Goal: Find specific page/section: Find specific page/section

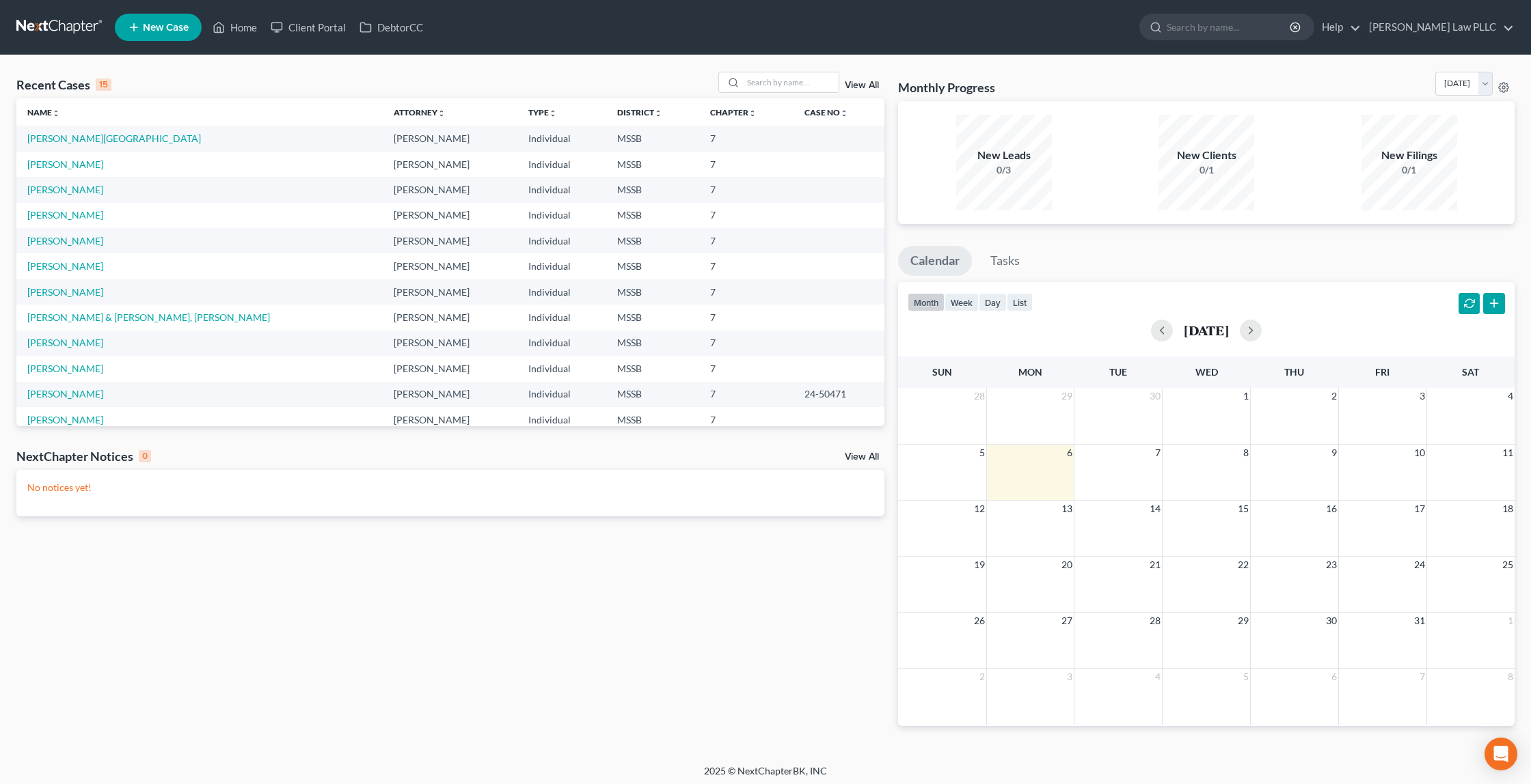
scroll to position [4, 0]
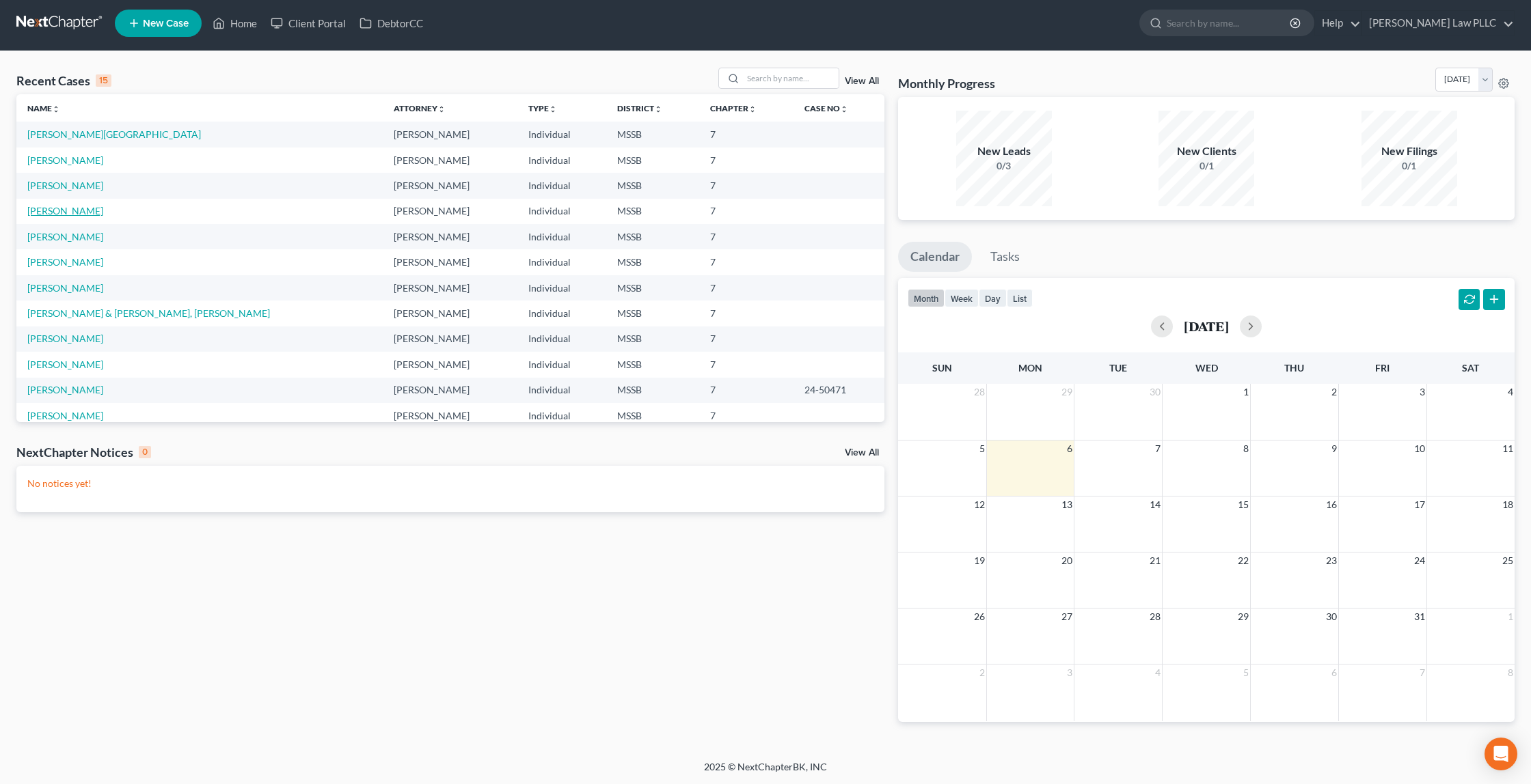
click at [52, 208] on link "[PERSON_NAME]" at bounding box center [66, 210] width 76 height 12
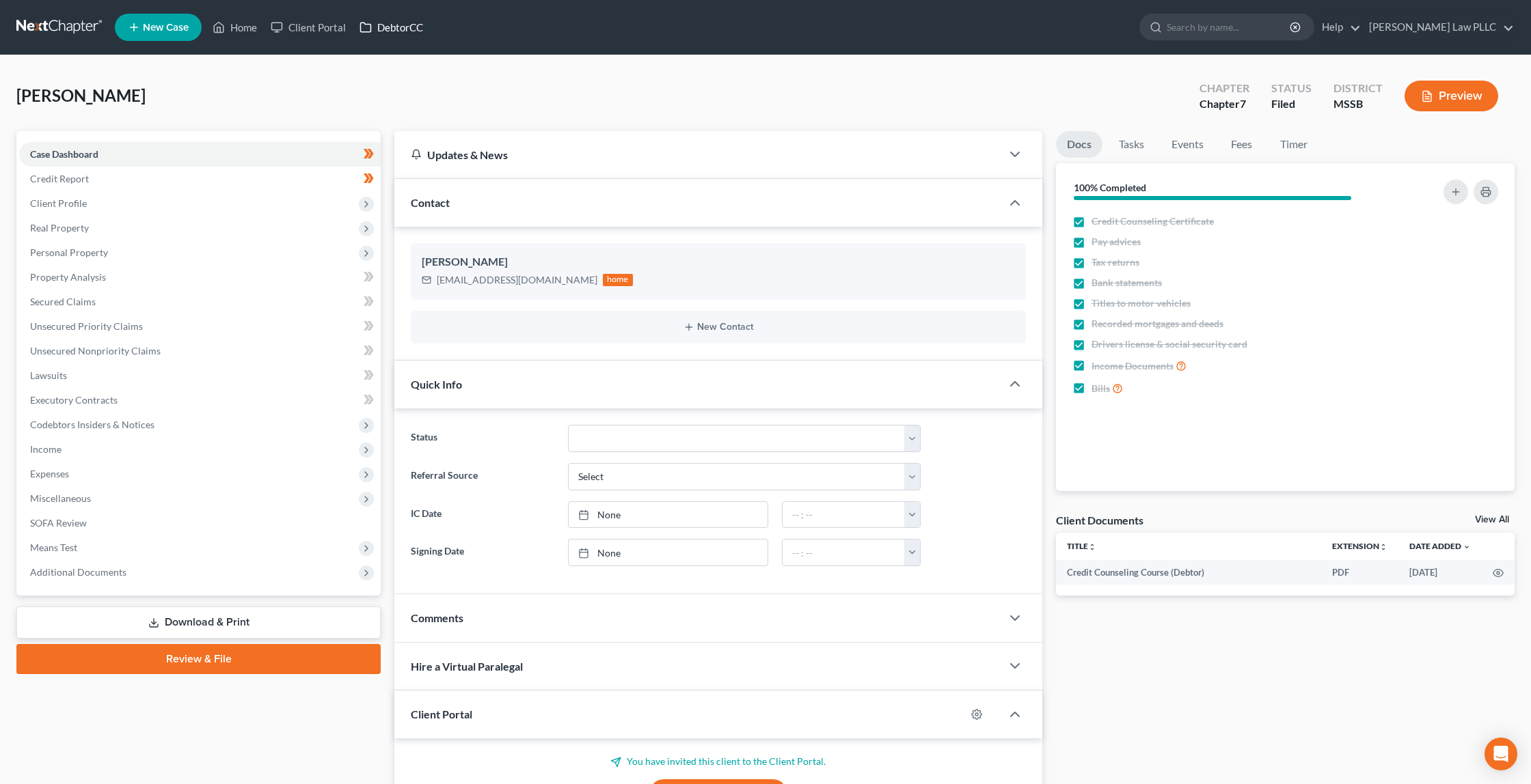
click at [385, 28] on link "DebtorCC" at bounding box center [391, 27] width 78 height 25
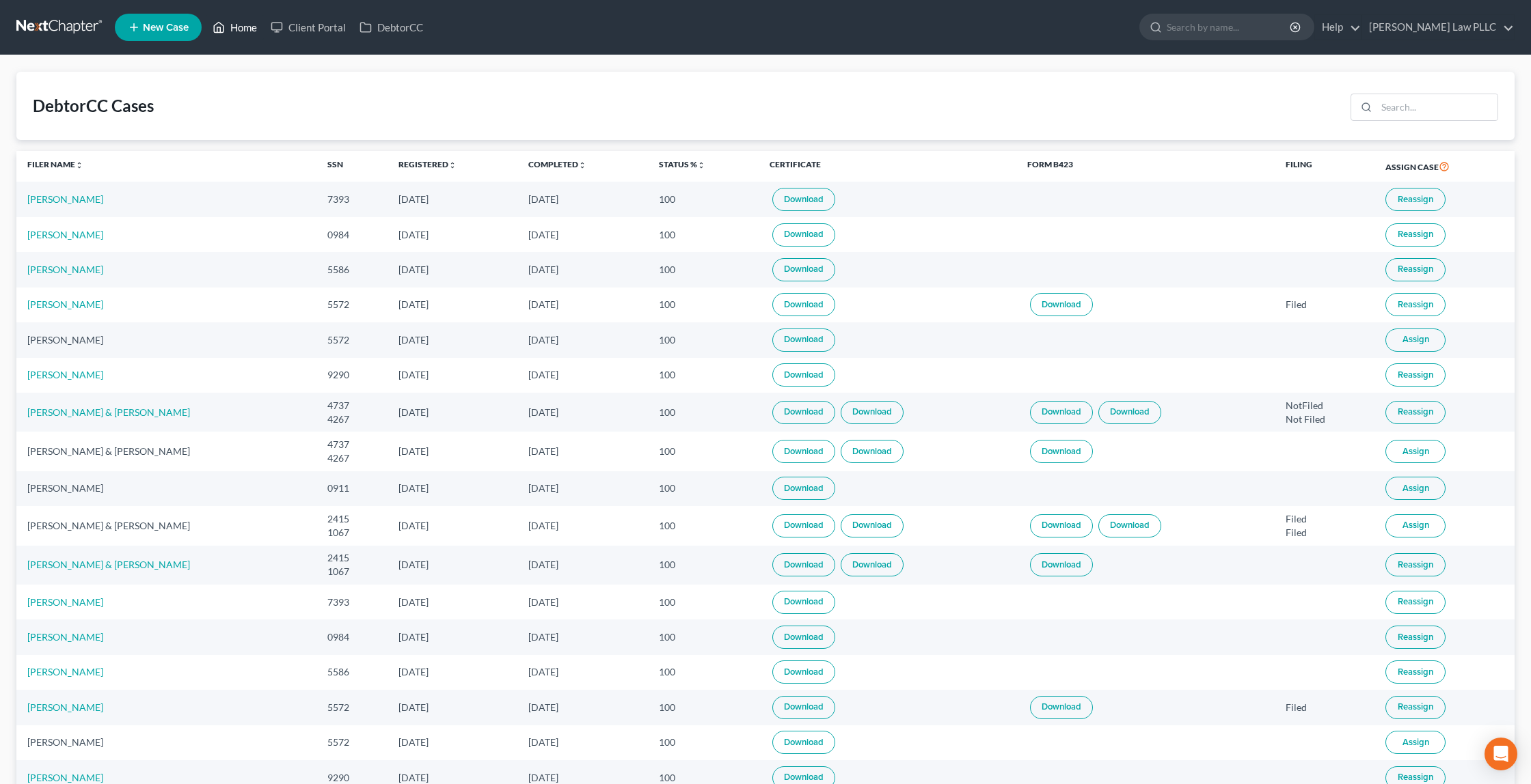
click at [229, 27] on link "Home" at bounding box center [234, 27] width 58 height 25
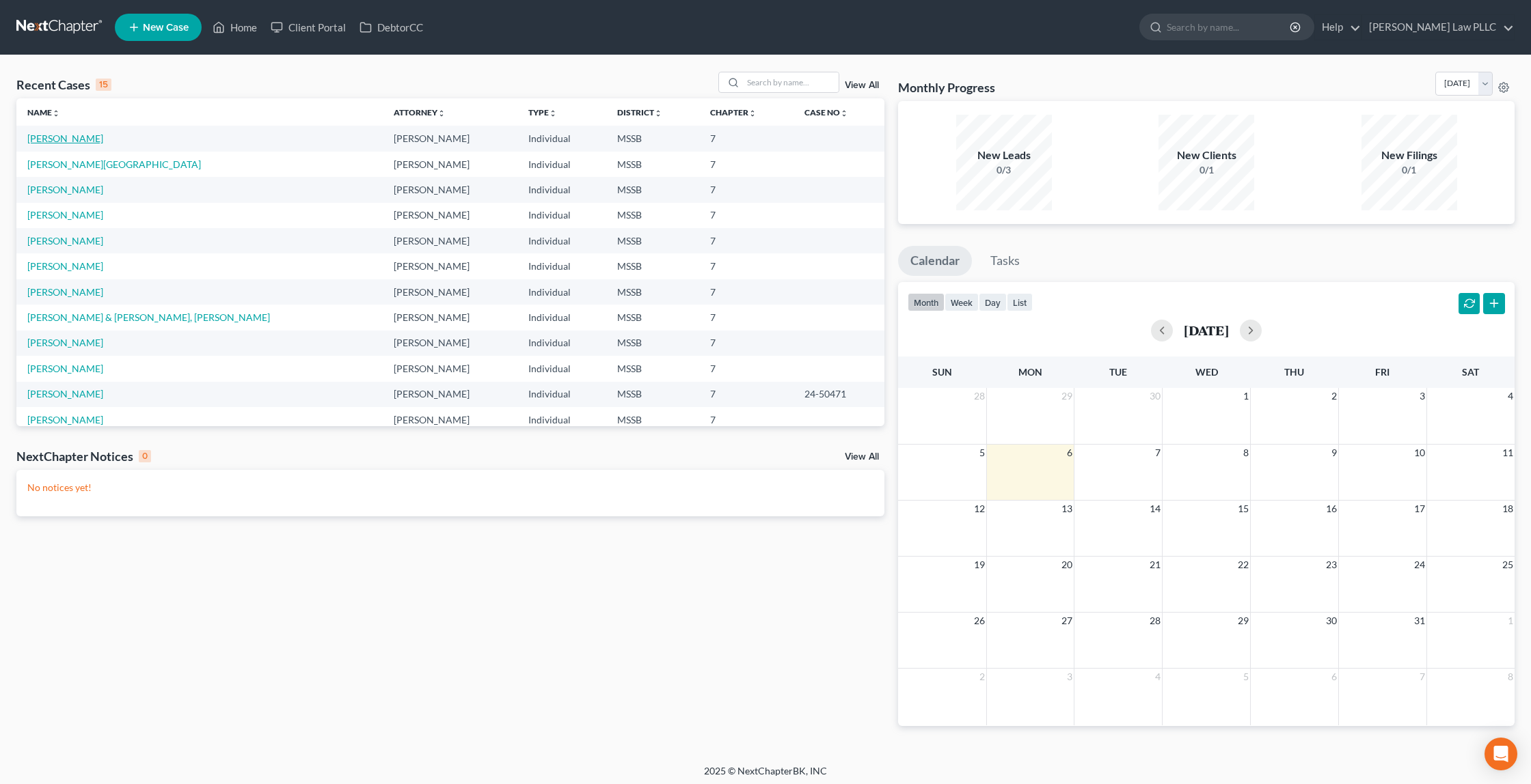
click at [91, 141] on link "[PERSON_NAME]" at bounding box center [66, 138] width 76 height 12
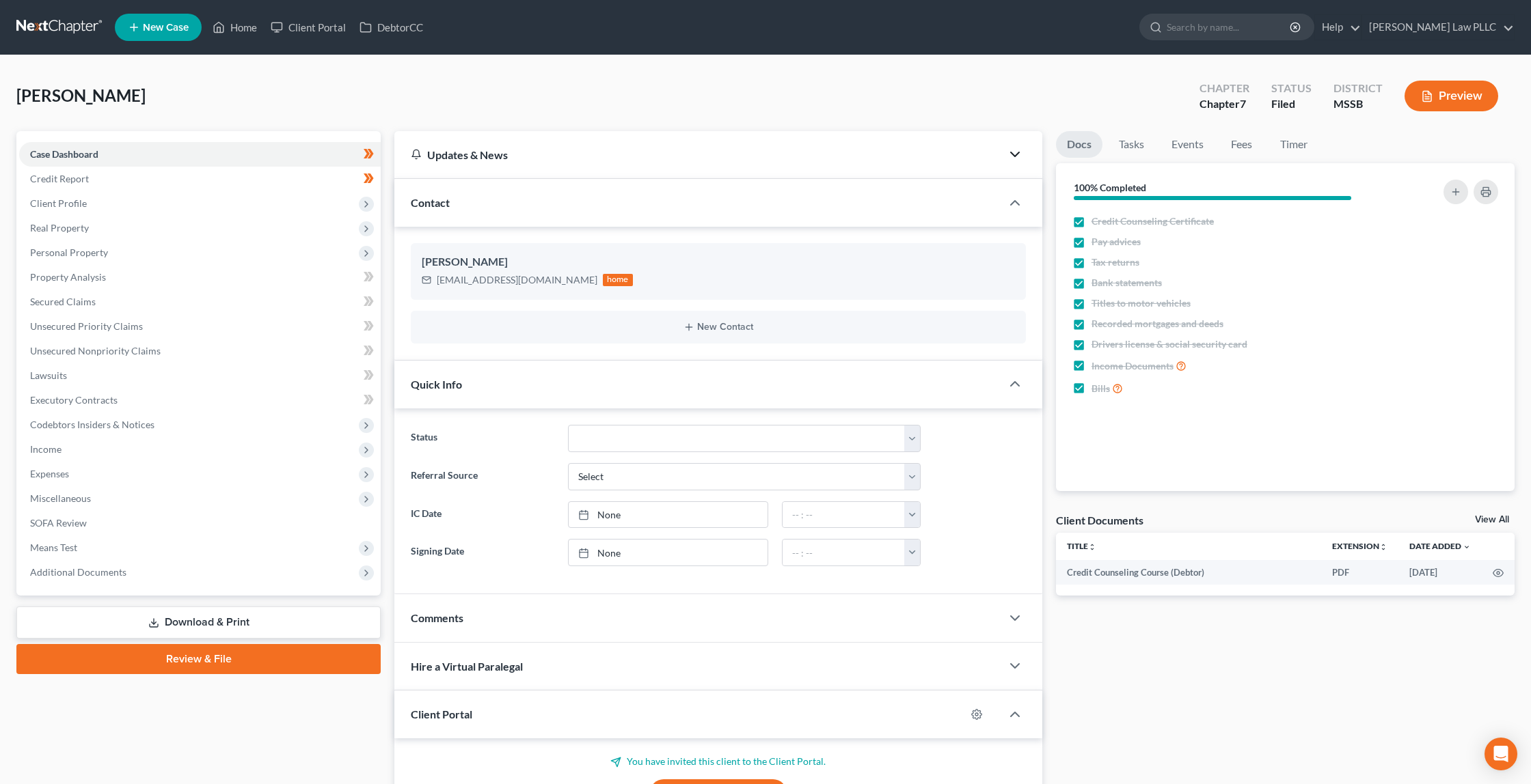
click at [1017, 153] on polyline "button" at bounding box center [1014, 154] width 8 height 4
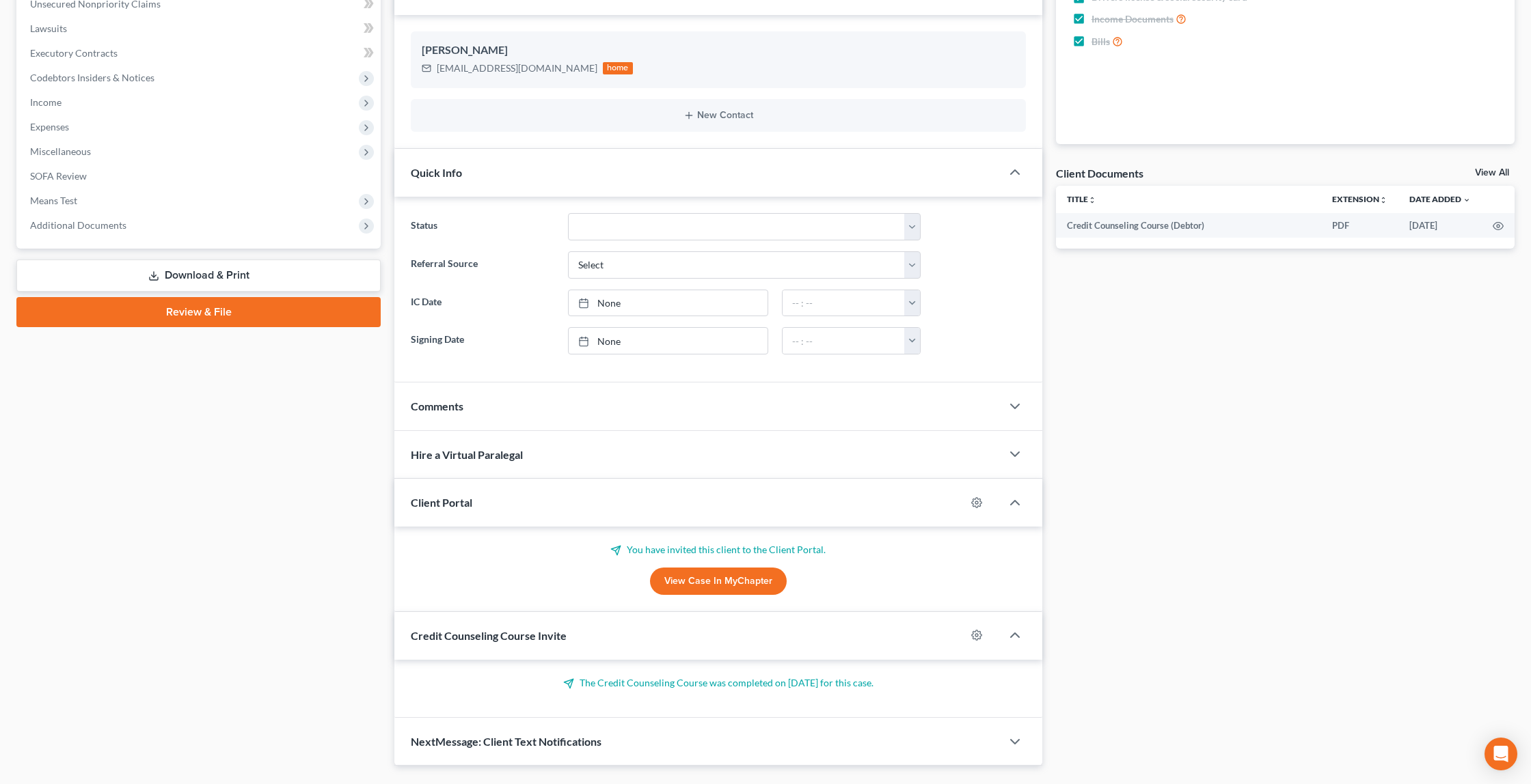
scroll to position [380, 0]
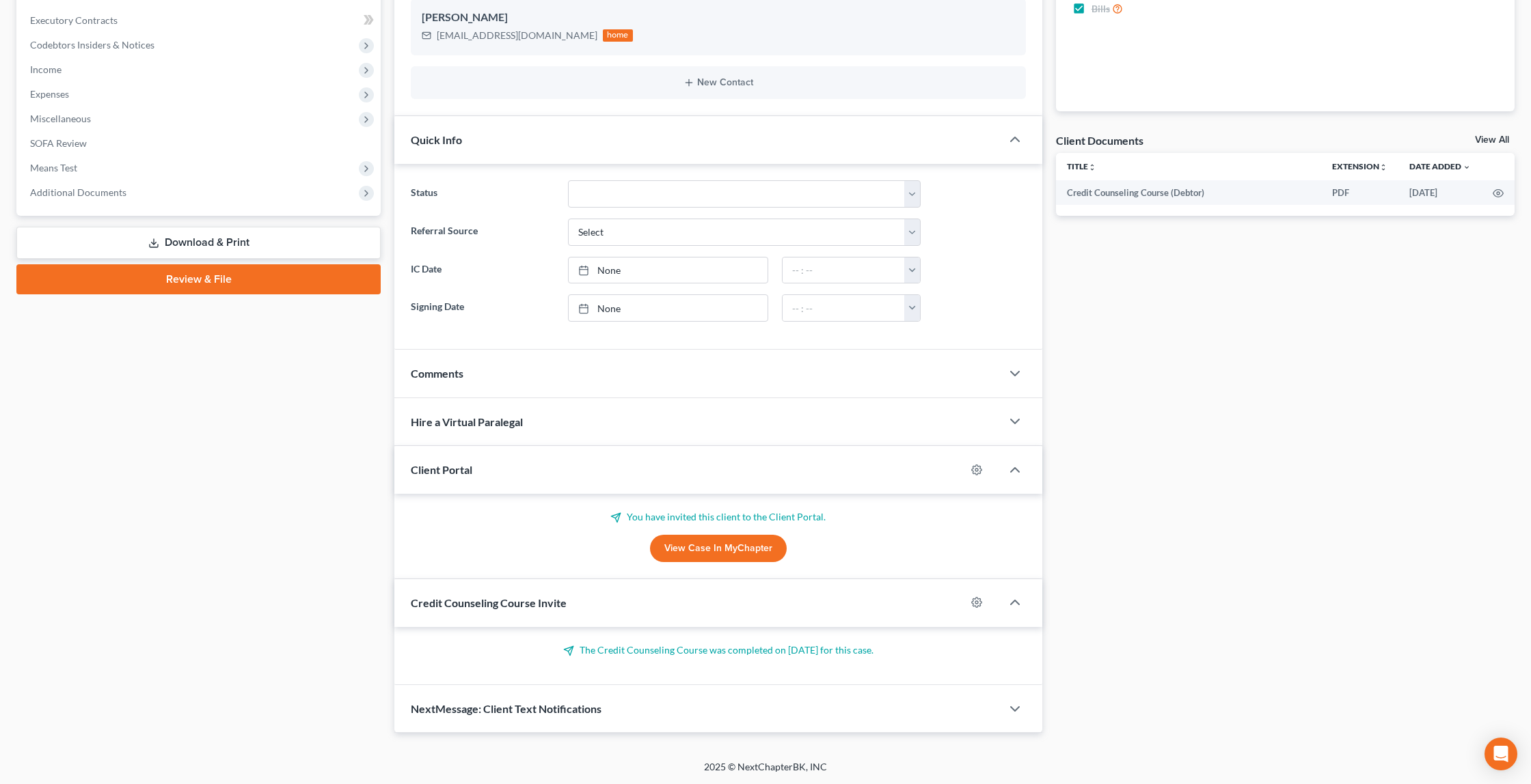
click at [728, 546] on link "View Case in MyChapter" at bounding box center [718, 549] width 137 height 28
